Goal: Information Seeking & Learning: Learn about a topic

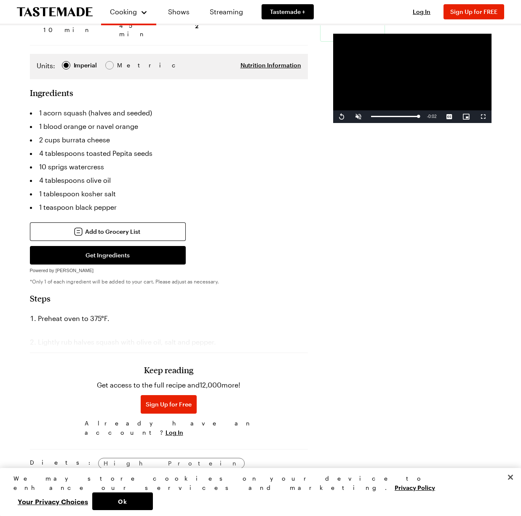
scroll to position [191, 0]
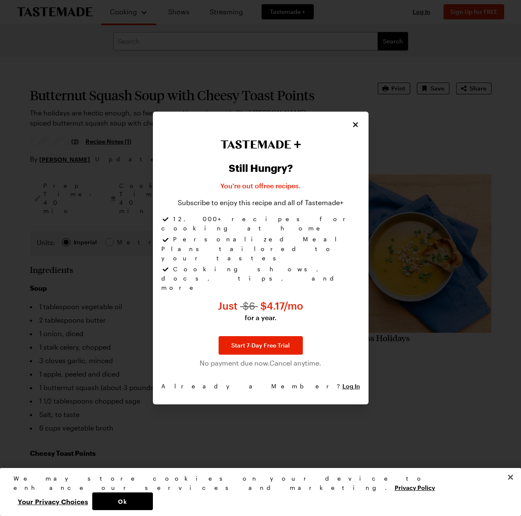
click at [353, 129] on icon "Close" at bounding box center [355, 124] width 8 height 8
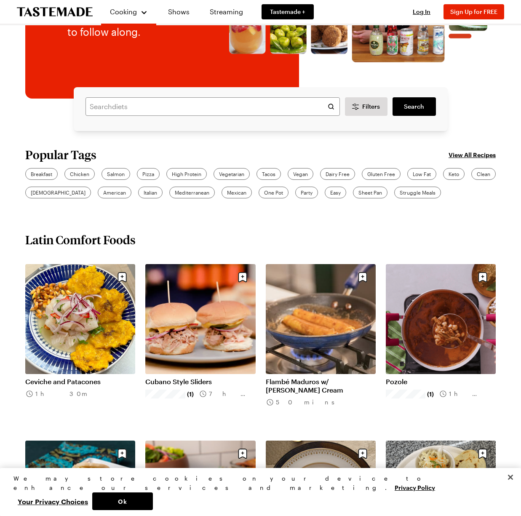
scroll to position [187, 0]
